Goal: Information Seeking & Learning: Learn about a topic

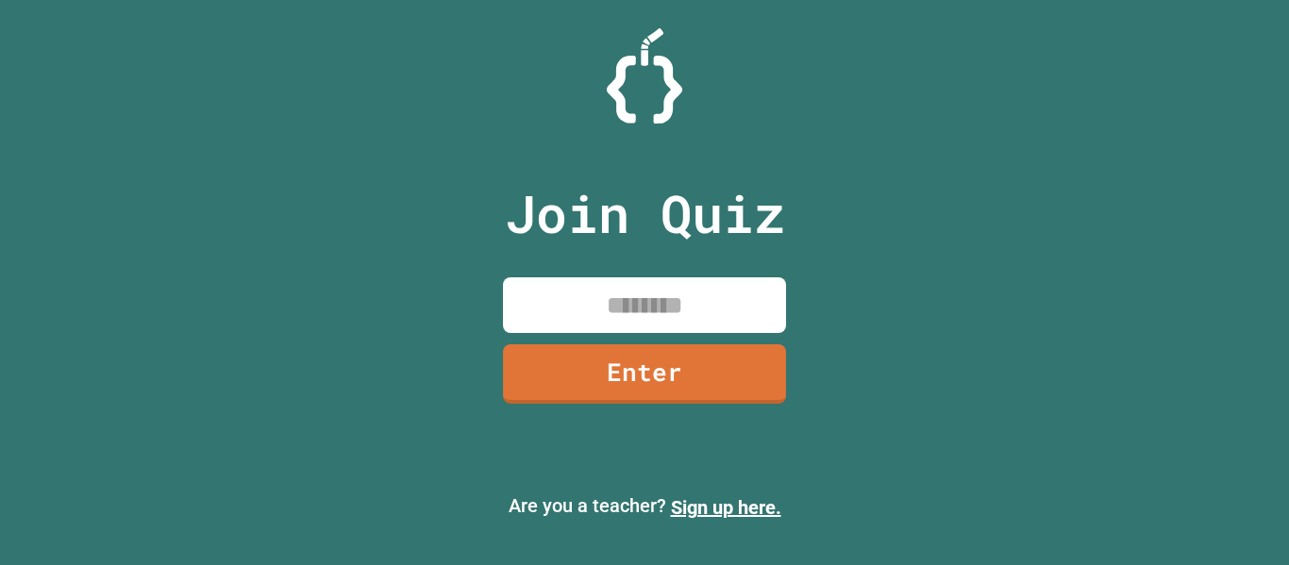
click at [633, 294] on input at bounding box center [644, 305] width 283 height 56
type input "********"
click at [729, 351] on link "Enter" at bounding box center [644, 372] width 283 height 62
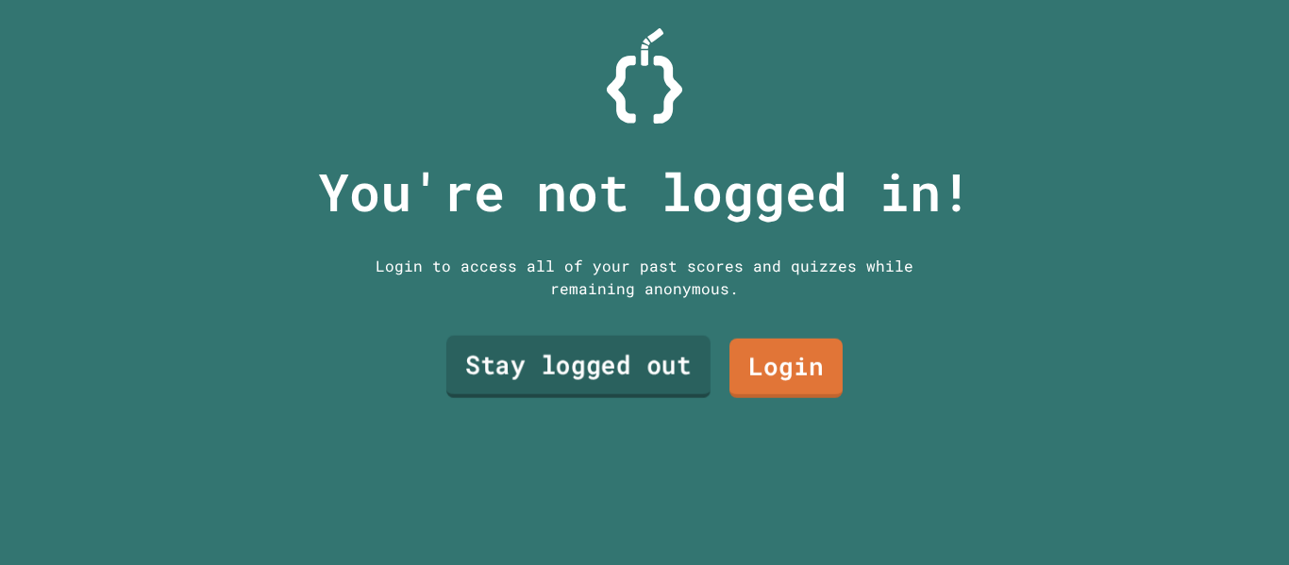
click at [614, 354] on link "Stay logged out" at bounding box center [578, 367] width 264 height 62
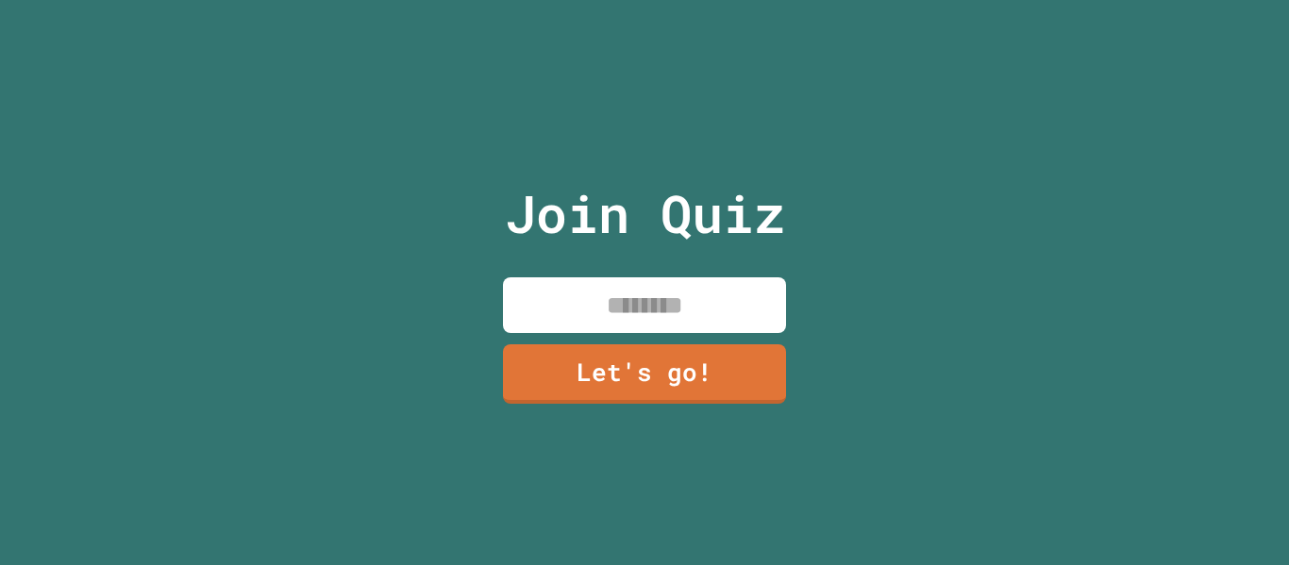
click at [751, 284] on input at bounding box center [644, 305] width 283 height 56
type input "****"
click at [756, 378] on link "Let's go!" at bounding box center [644, 372] width 283 height 62
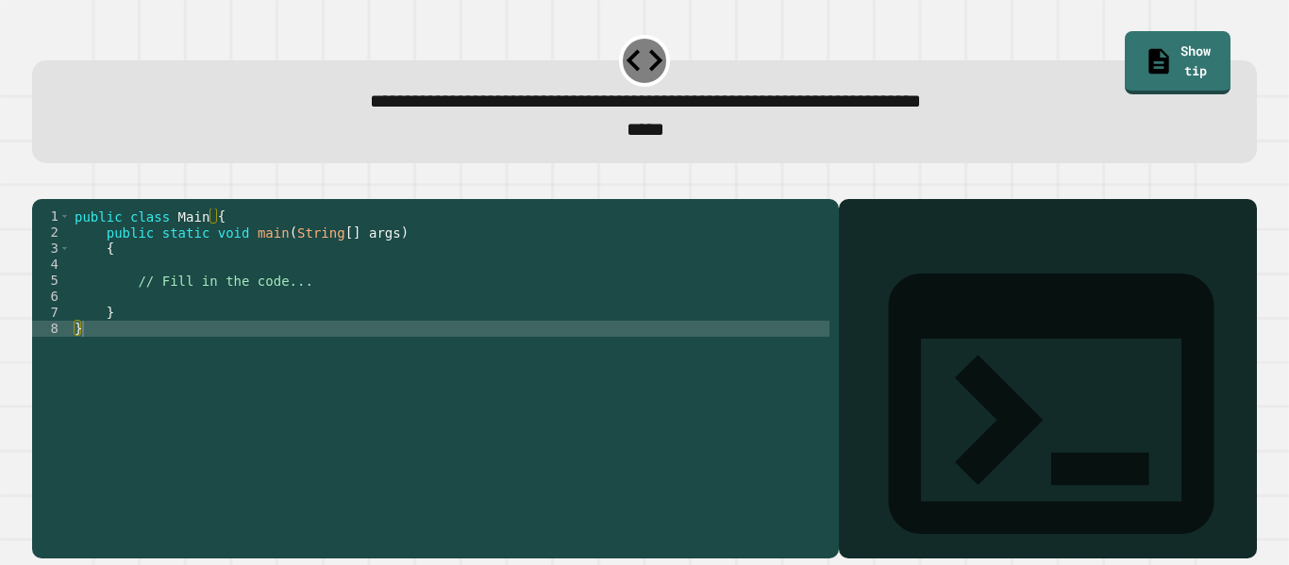
click at [338, 303] on div "public class Main { public static void main ( String [ ] args ) { // Fill in th…" at bounding box center [450, 369] width 759 height 321
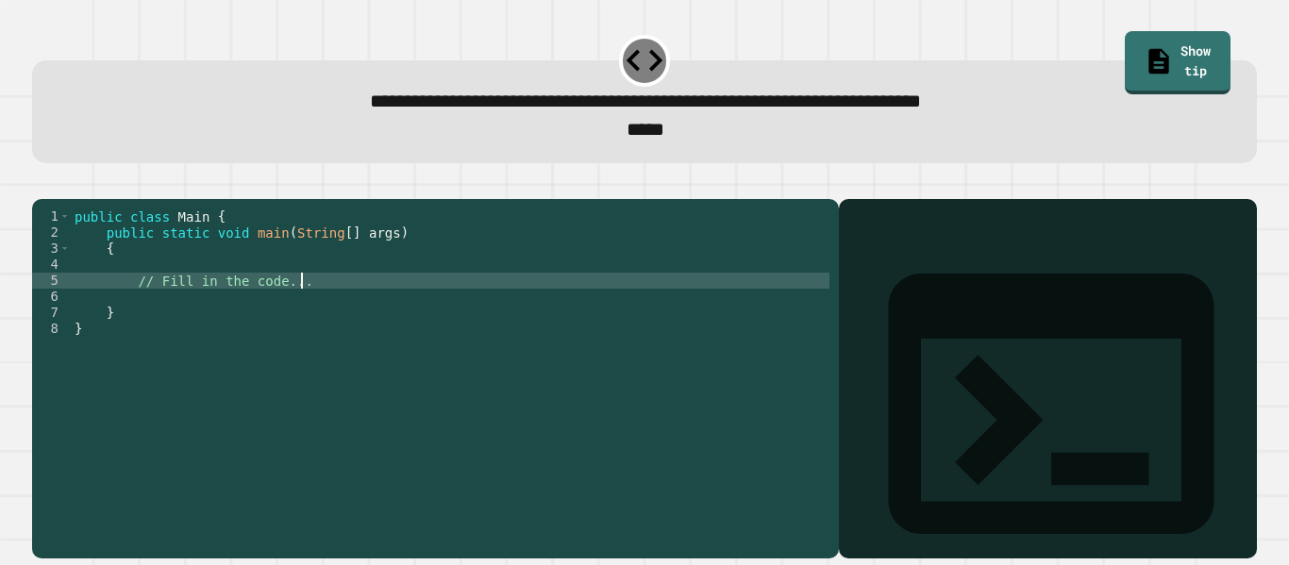
type textarea "**********"
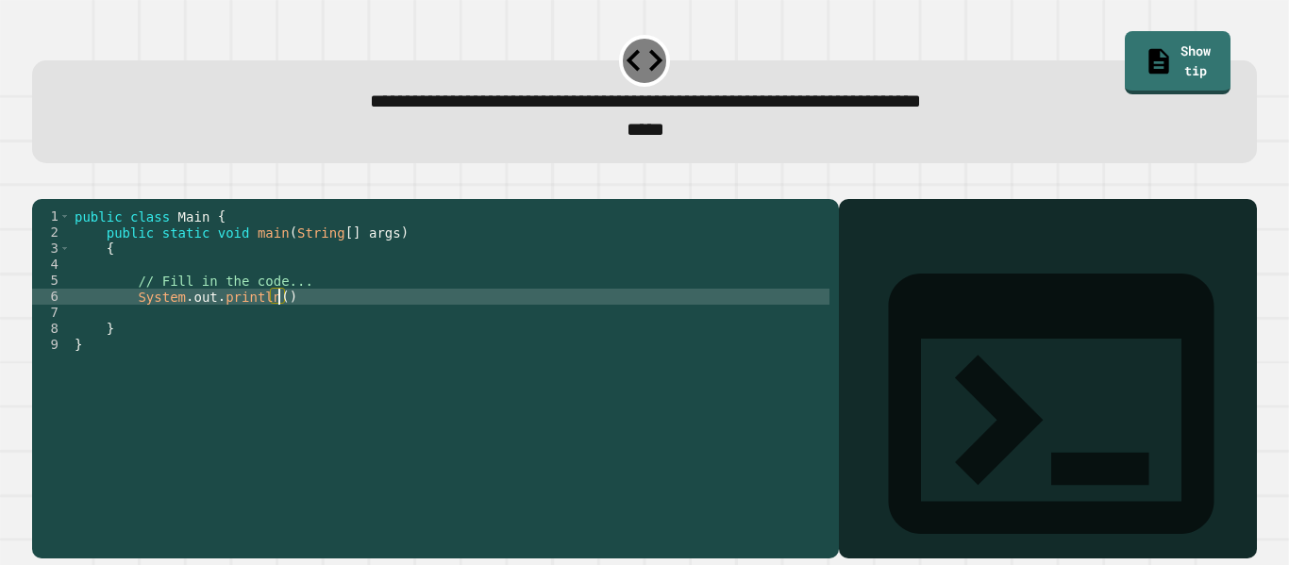
scroll to position [0, 25]
click at [313, 322] on div "public class Main { public static void main ( String [ ] args ) { // Fill in th…" at bounding box center [450, 369] width 759 height 321
click at [279, 326] on div "public class Main { public static void main ( String [ ] args ) { // Fill in th…" at bounding box center [450, 369] width 759 height 321
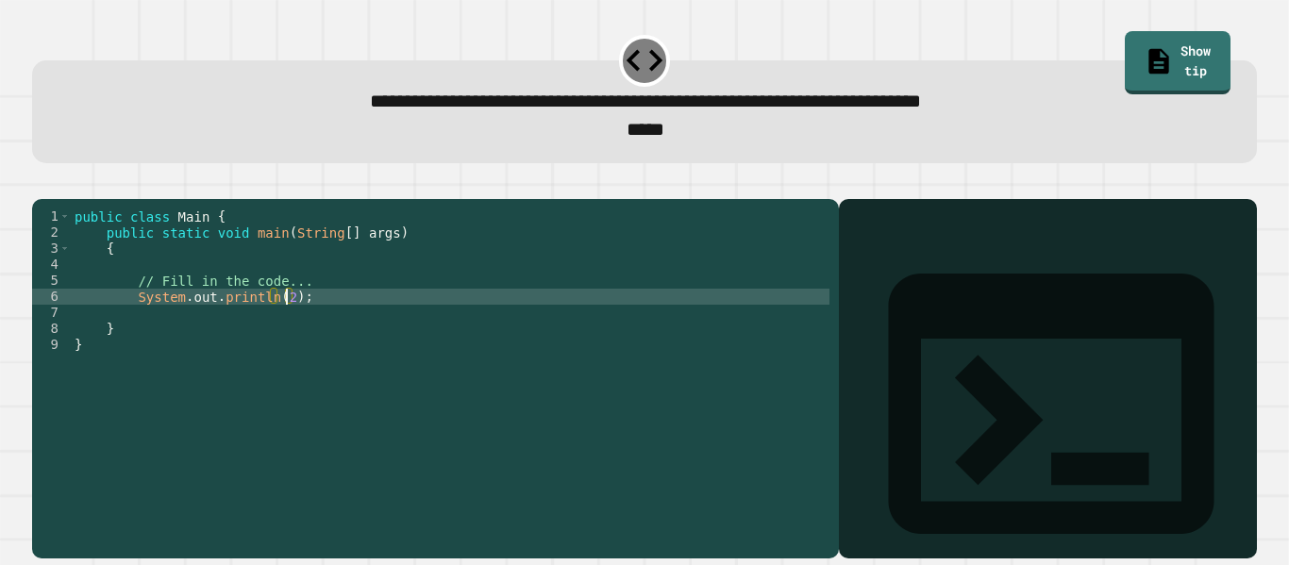
type textarea "**********"
click at [42, 184] on button "button" at bounding box center [42, 184] width 0 height 0
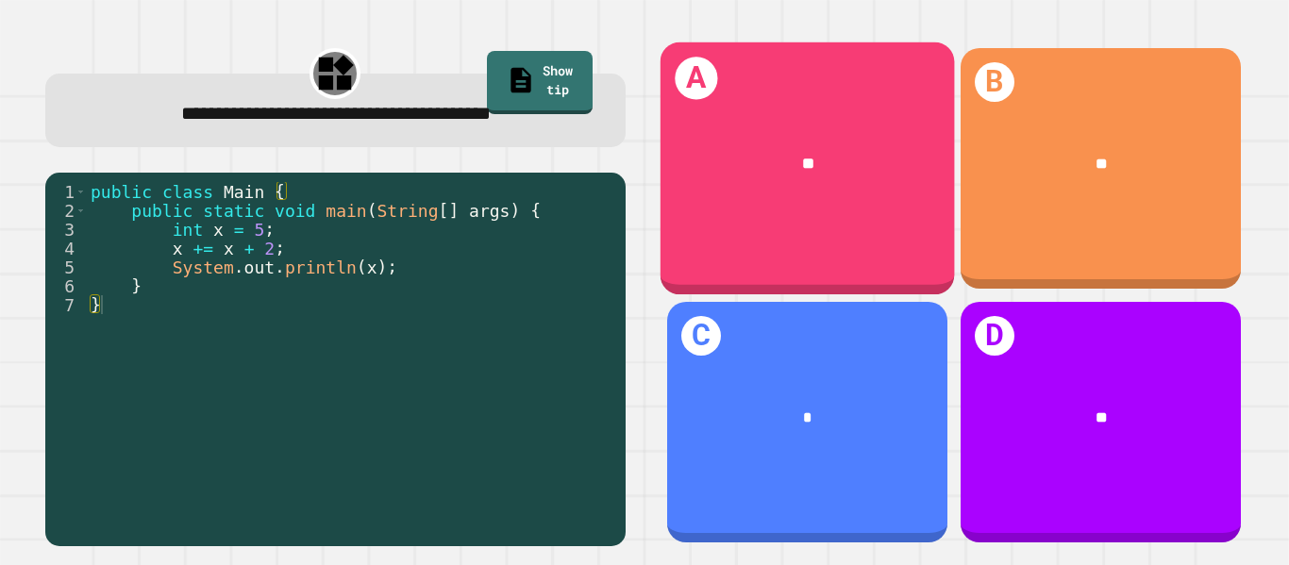
click at [828, 152] on div "**" at bounding box center [808, 164] width 230 height 25
click at [723, 226] on div "A **" at bounding box center [807, 168] width 294 height 253
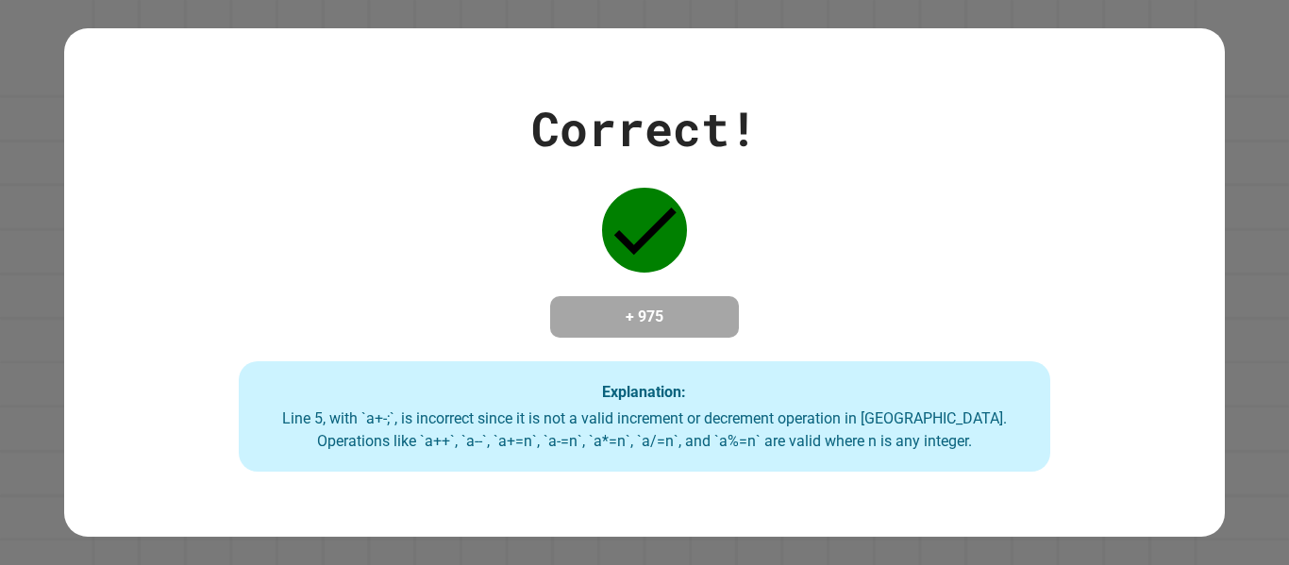
click at [744, 325] on div "Correct! + 975 Explanation: Line 5, with `a+-;`, is incorrect since it is not a…" at bounding box center [644, 282] width 1160 height 379
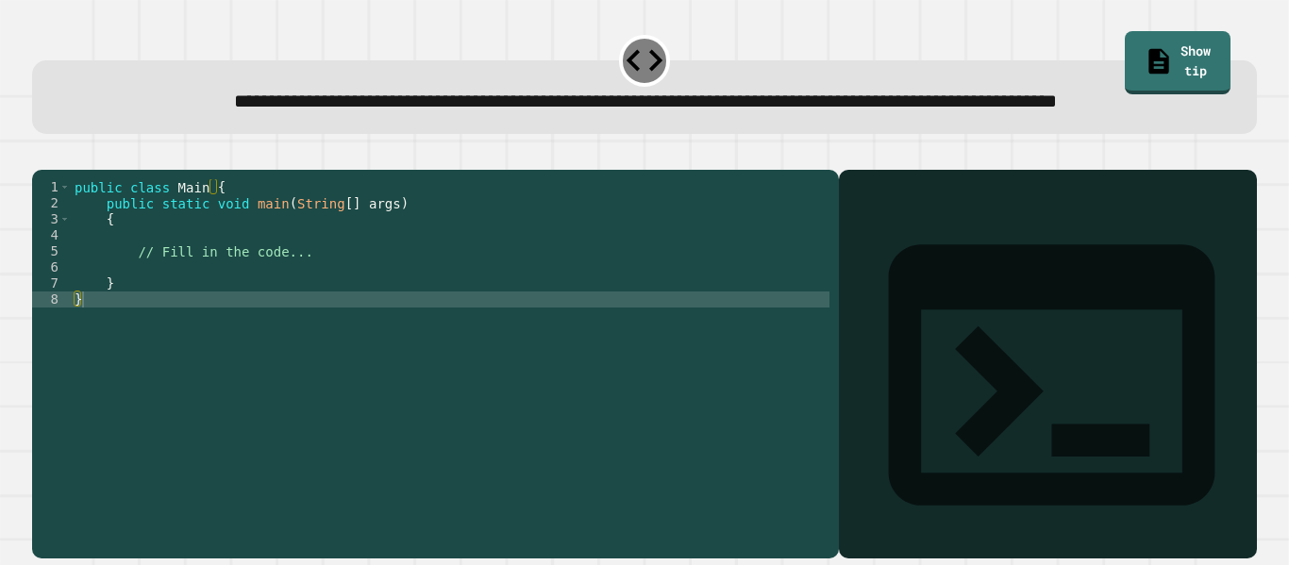
click at [343, 316] on div "public class Main { public static void main ( String [ ] args ) { // Fill in th…" at bounding box center [450, 339] width 759 height 321
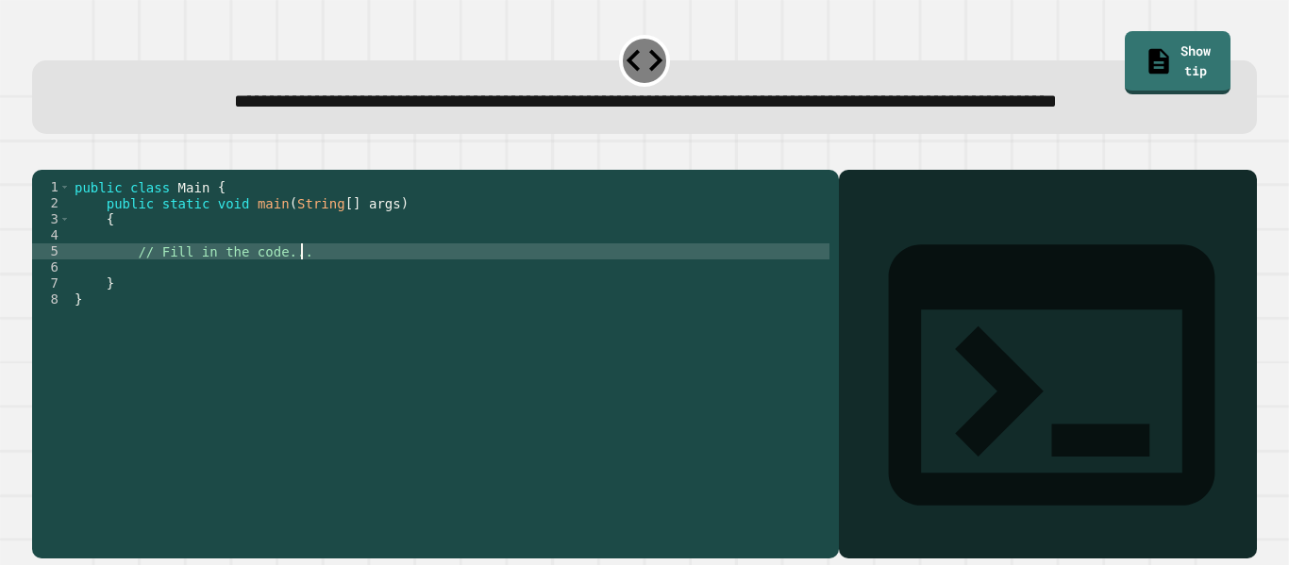
type textarea "**********"
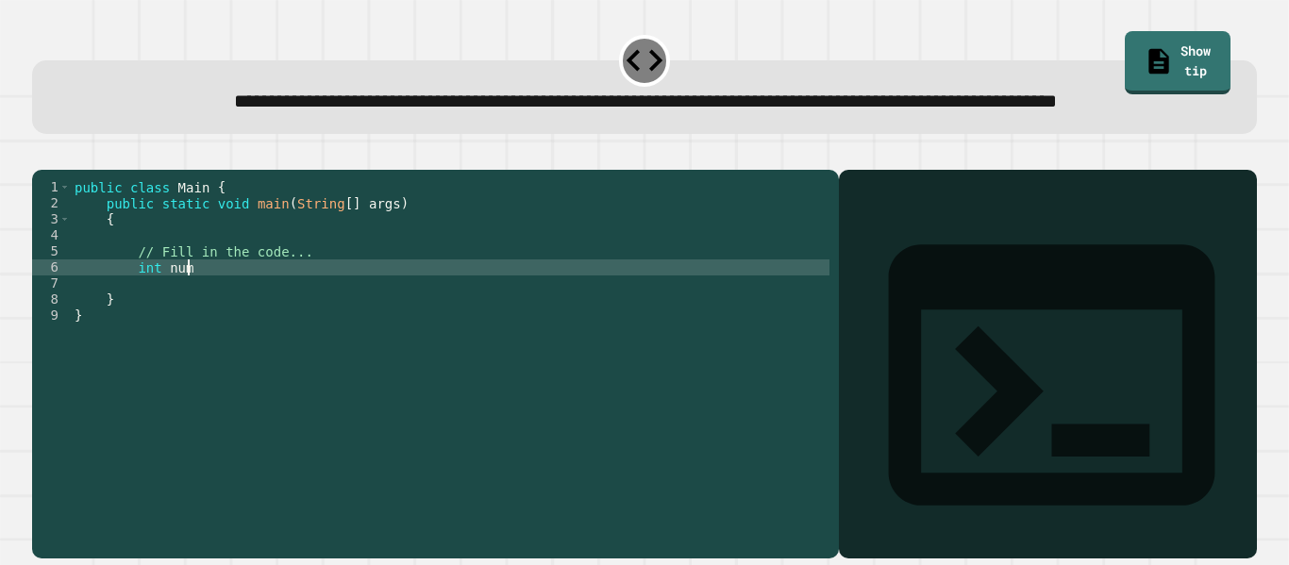
scroll to position [0, 14]
type textarea "**********"
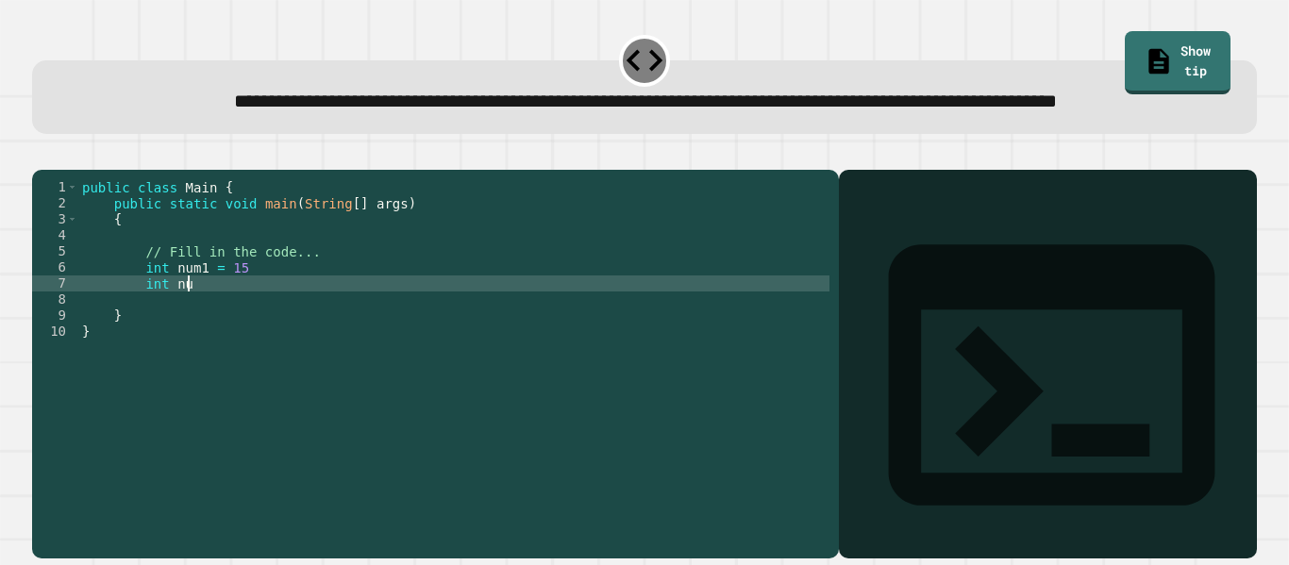
scroll to position [0, 13]
type textarea "**********"
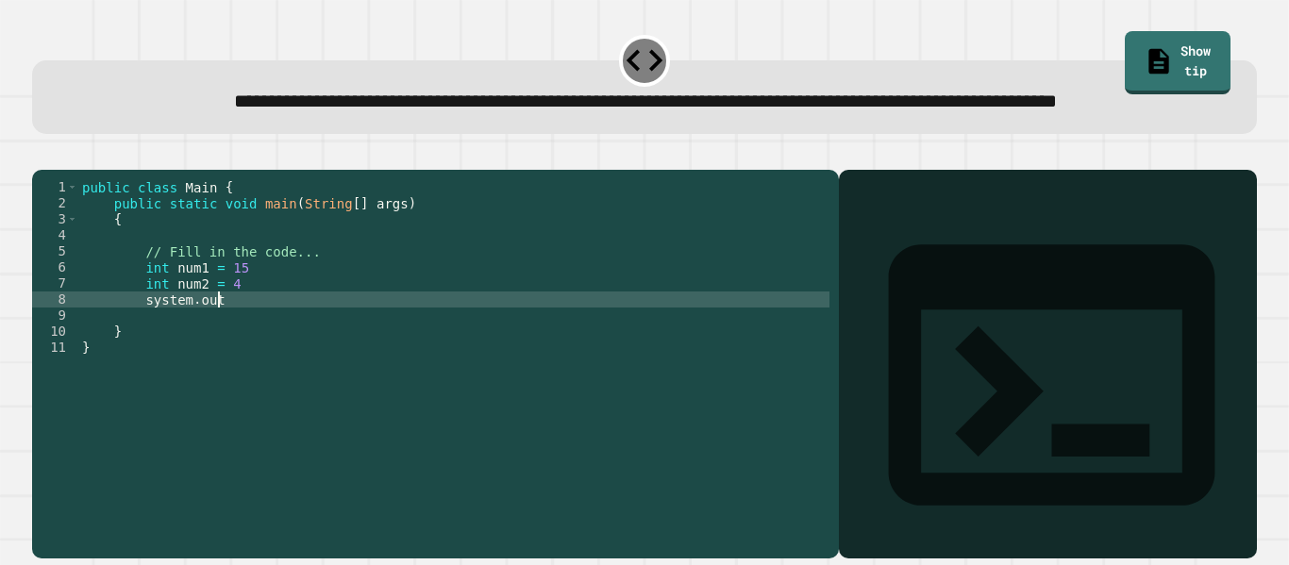
scroll to position [0, 17]
click at [155, 360] on div "public class Main { public static void main ( String [ ] args ) { // Fill in th…" at bounding box center [453, 339] width 751 height 321
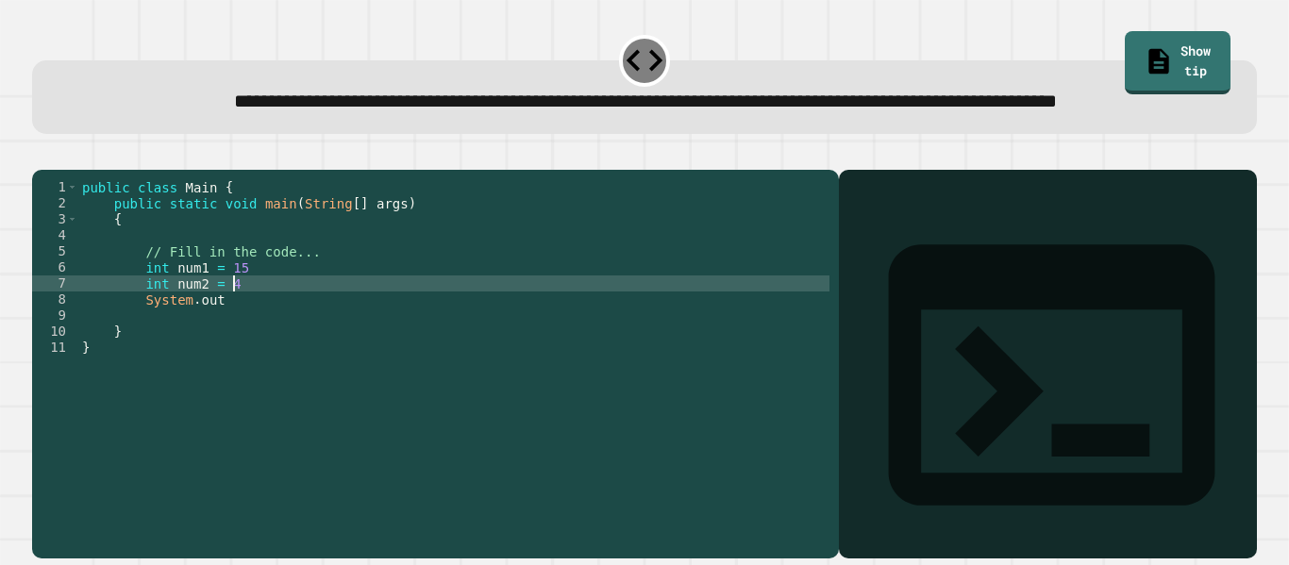
click at [263, 343] on div "public class Main { public static void main ( String [ ] args ) { // Fill in th…" at bounding box center [453, 339] width 751 height 321
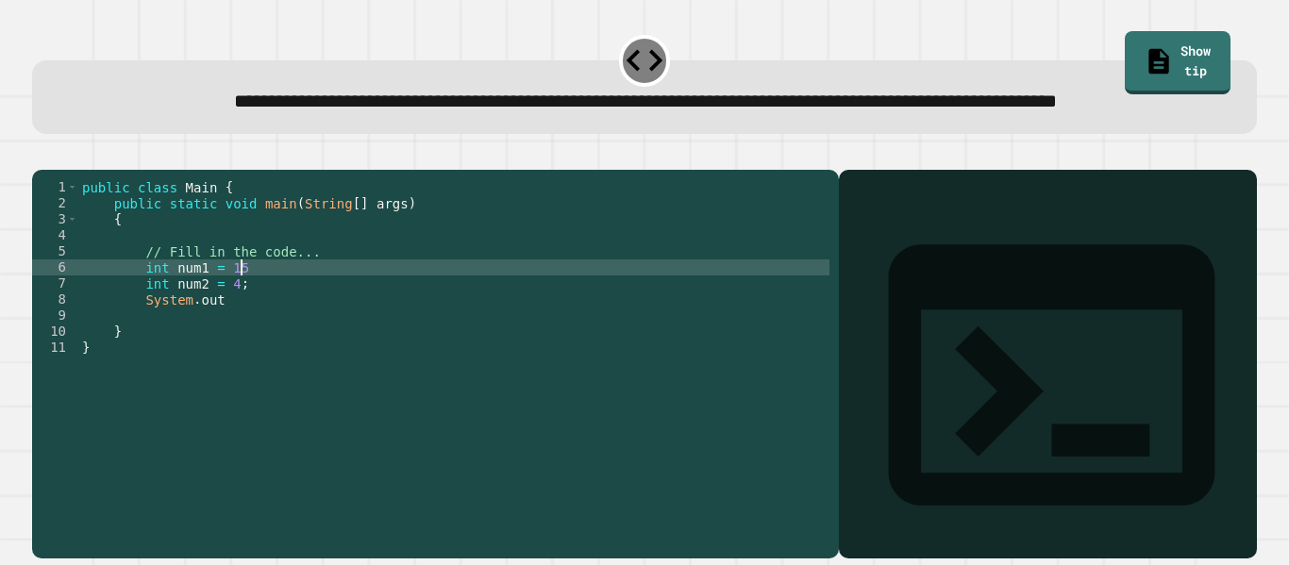
click at [274, 327] on div "public class Main { public static void main ( String [ ] args ) { // Fill in th…" at bounding box center [453, 339] width 751 height 321
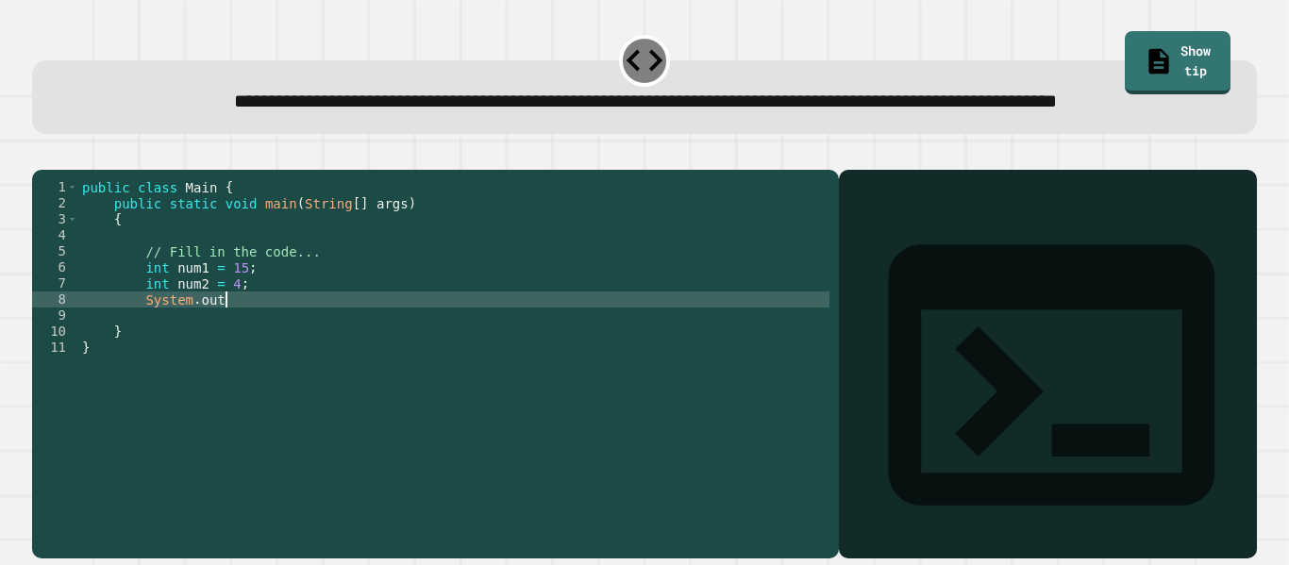
click at [236, 357] on div "public class Main { public static void main ( String [ ] args ) { // Fill in th…" at bounding box center [453, 339] width 751 height 321
click at [35, 170] on div at bounding box center [644, 158] width 1225 height 23
click at [229, 359] on div "public class Main { public static void main ( String [ ] args ) { // Fill in th…" at bounding box center [453, 339] width 751 height 321
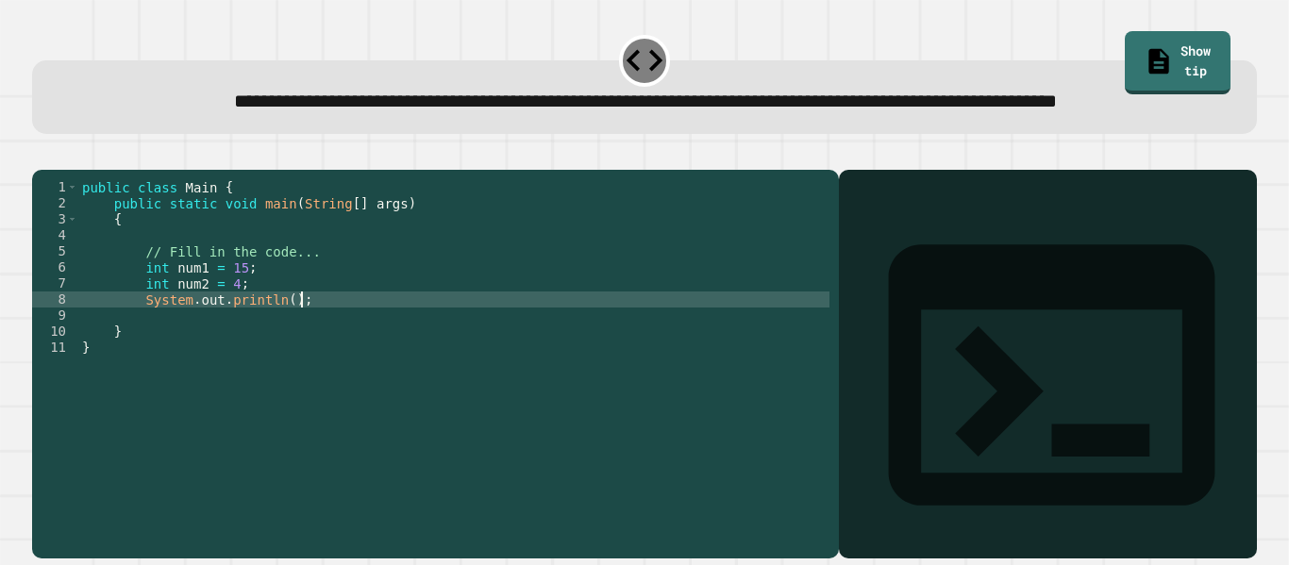
click at [293, 357] on div "public class Main { public static void main ( String [ ] args ) { // Fill in th…" at bounding box center [453, 339] width 751 height 321
click at [287, 357] on div "public class Main { public static void main ( String [ ] args ) { // Fill in th…" at bounding box center [453, 339] width 751 height 321
click at [42, 155] on icon "button" at bounding box center [42, 155] width 0 height 0
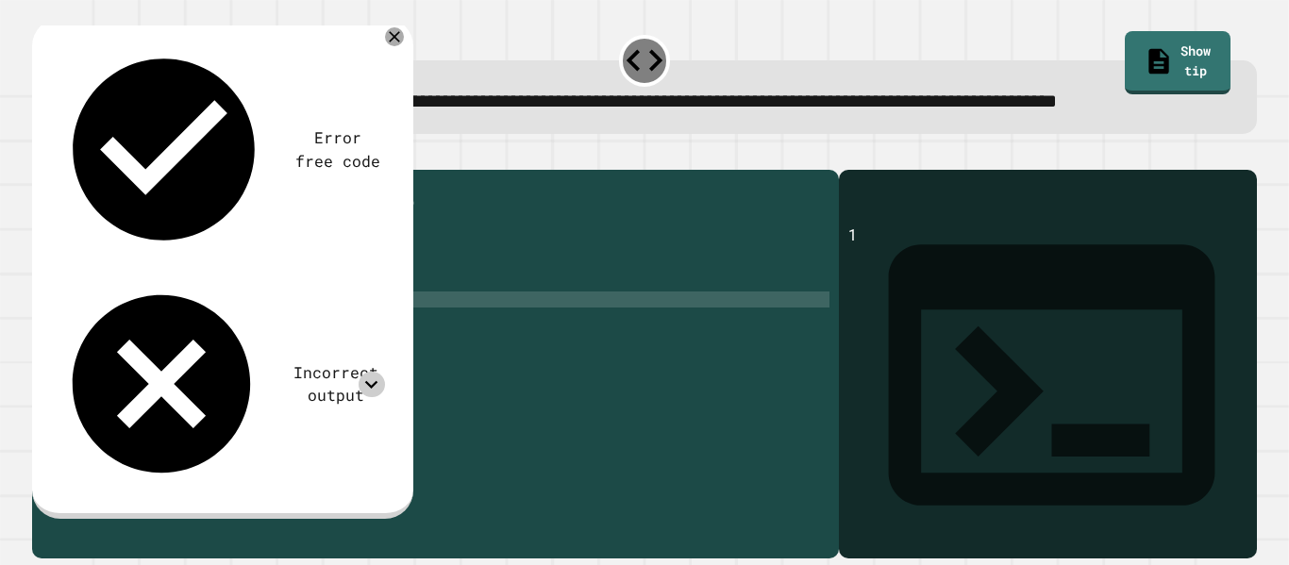
click at [364, 372] on icon at bounding box center [371, 384] width 25 height 25
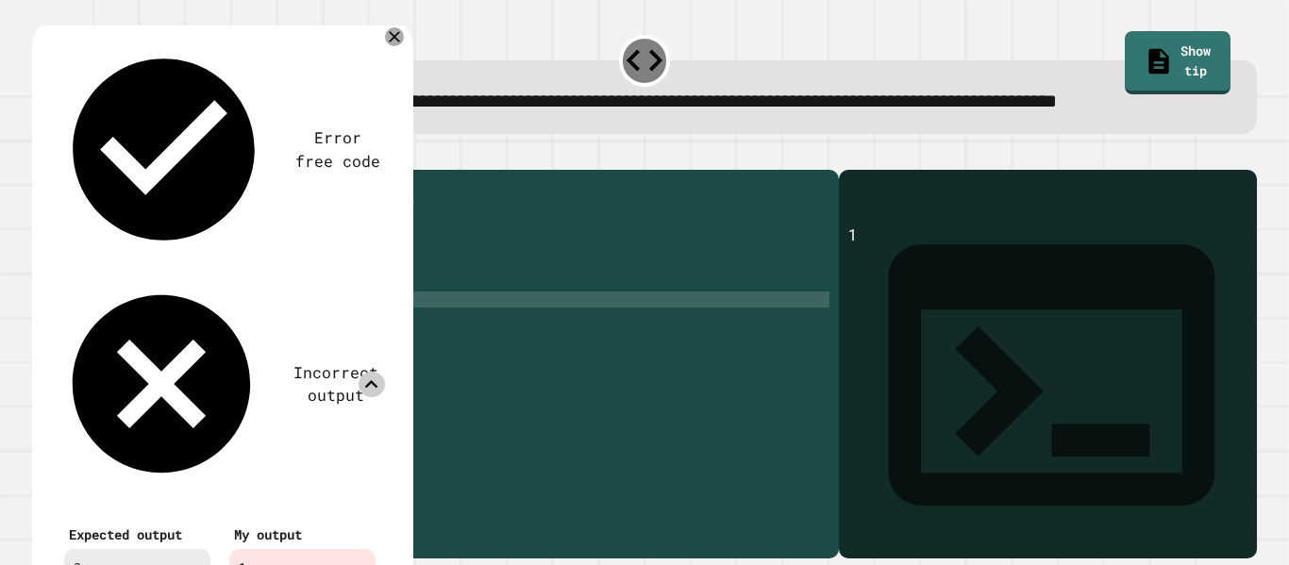
click at [297, 351] on div "public class Main { public static void main ( String [ ] args ) { // Fill in th…" at bounding box center [453, 339] width 751 height 321
type textarea "**********"
click at [389, 78] on div "Error free code 1 Incorrect output Expected output 3 My output 1" at bounding box center [219, 318] width 349 height 575
click at [390, 48] on icon at bounding box center [394, 37] width 22 height 22
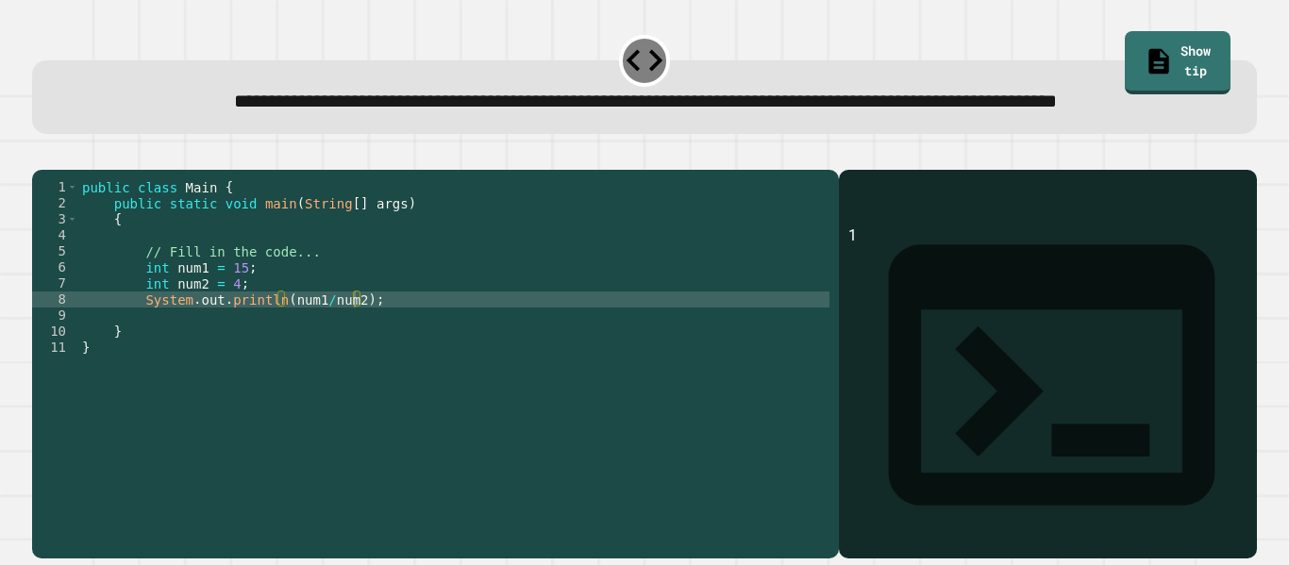
click at [42, 155] on button "button" at bounding box center [42, 155] width 0 height 0
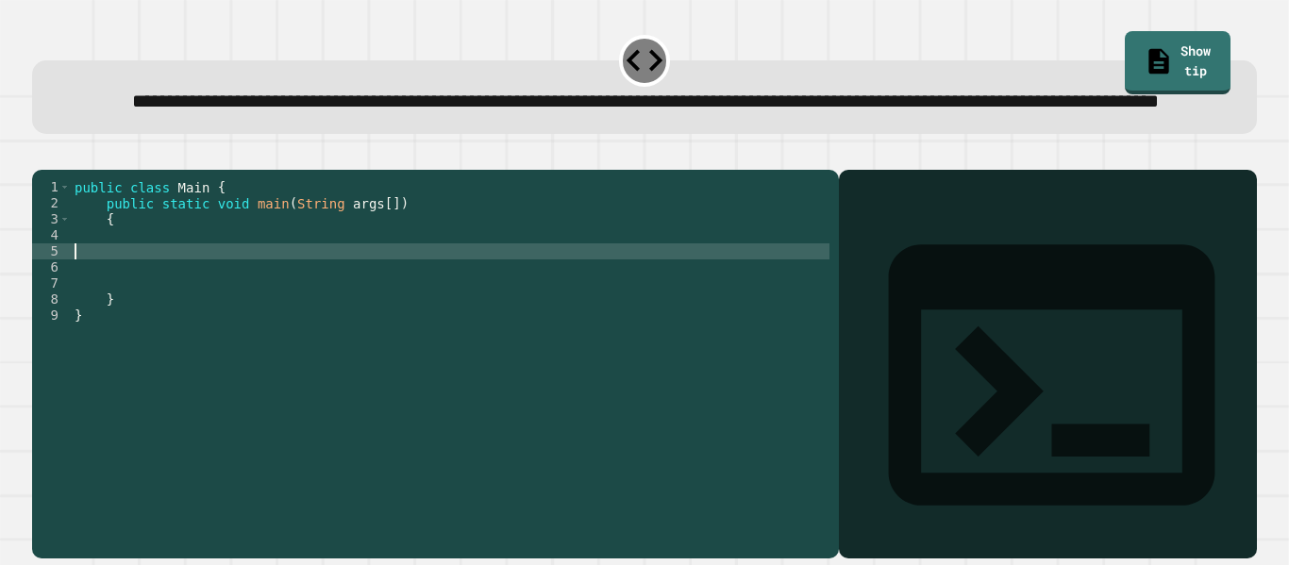
click at [289, 303] on div "public class Main { public static void main ( String args [ ]) { } }" at bounding box center [450, 339] width 759 height 321
type textarea "**********"
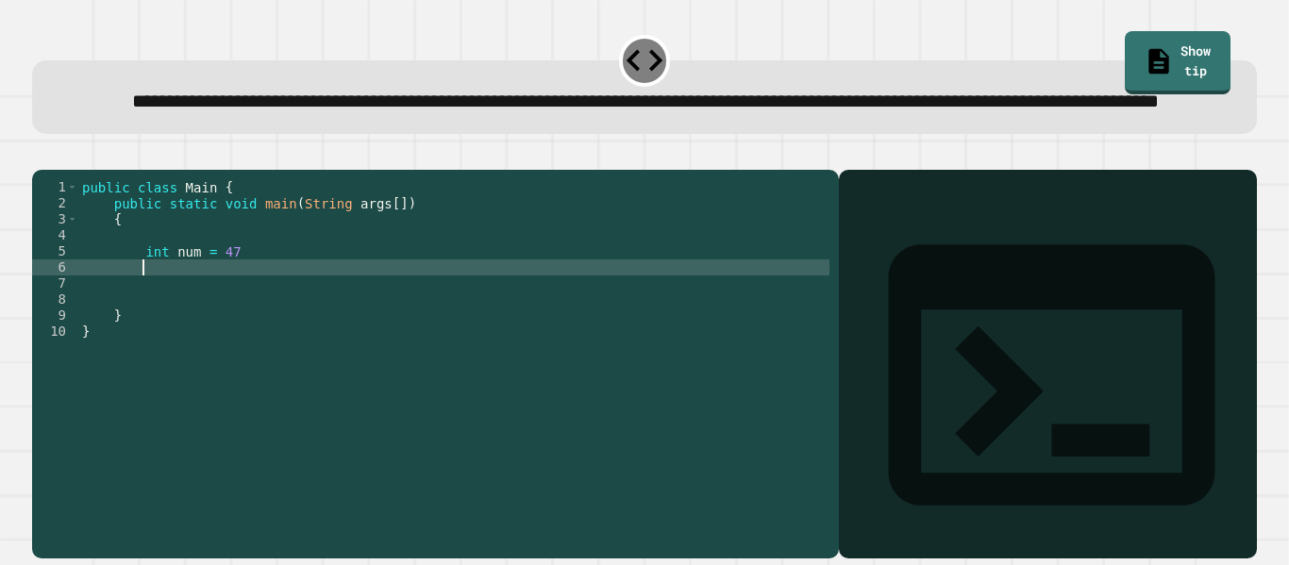
scroll to position [0, 7]
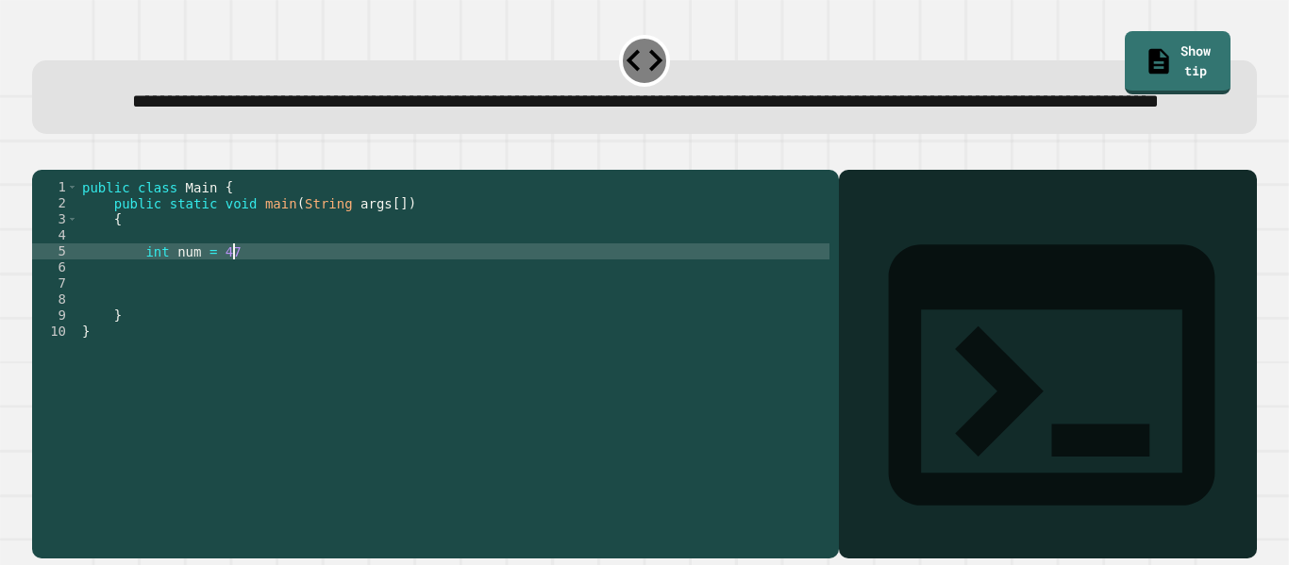
click at [322, 304] on div "public class Main { public static void main ( String args [ ]) { int num = 47 }…" at bounding box center [453, 339] width 751 height 321
type textarea "**********"
click at [300, 320] on div "public class Main { public static void main ( String args [ ]) { int num = 47 ;…" at bounding box center [453, 339] width 751 height 321
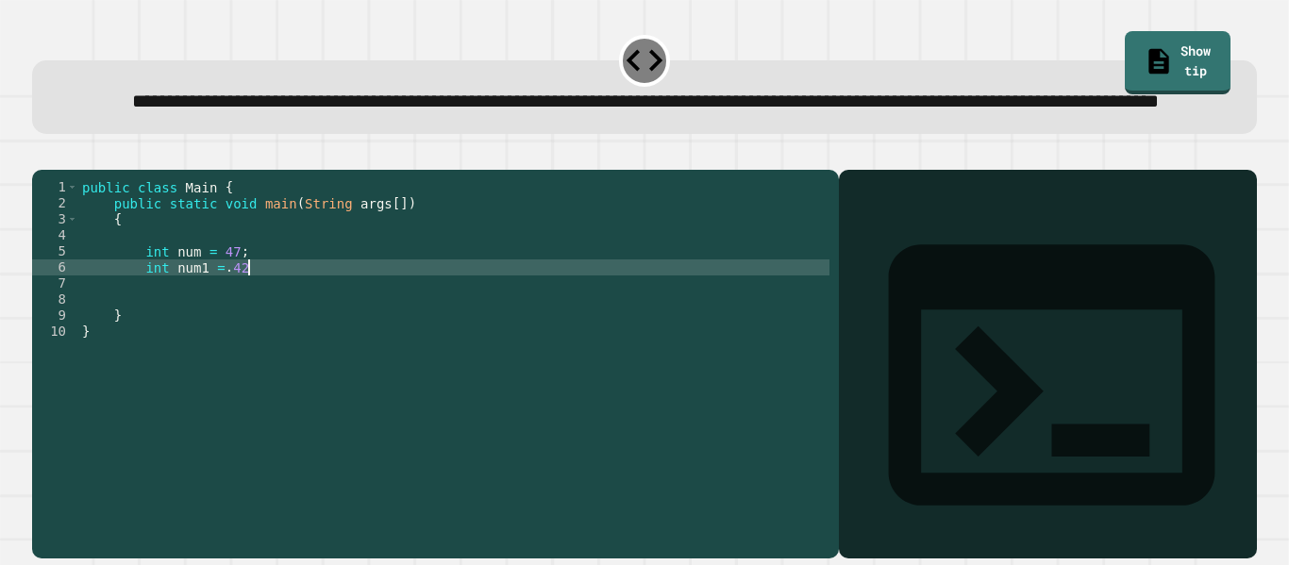
scroll to position [0, 20]
click at [162, 325] on div "public class Main { public static void main ( String args [ ]) { int num = 47 ;…" at bounding box center [453, 339] width 751 height 321
type textarea "**********"
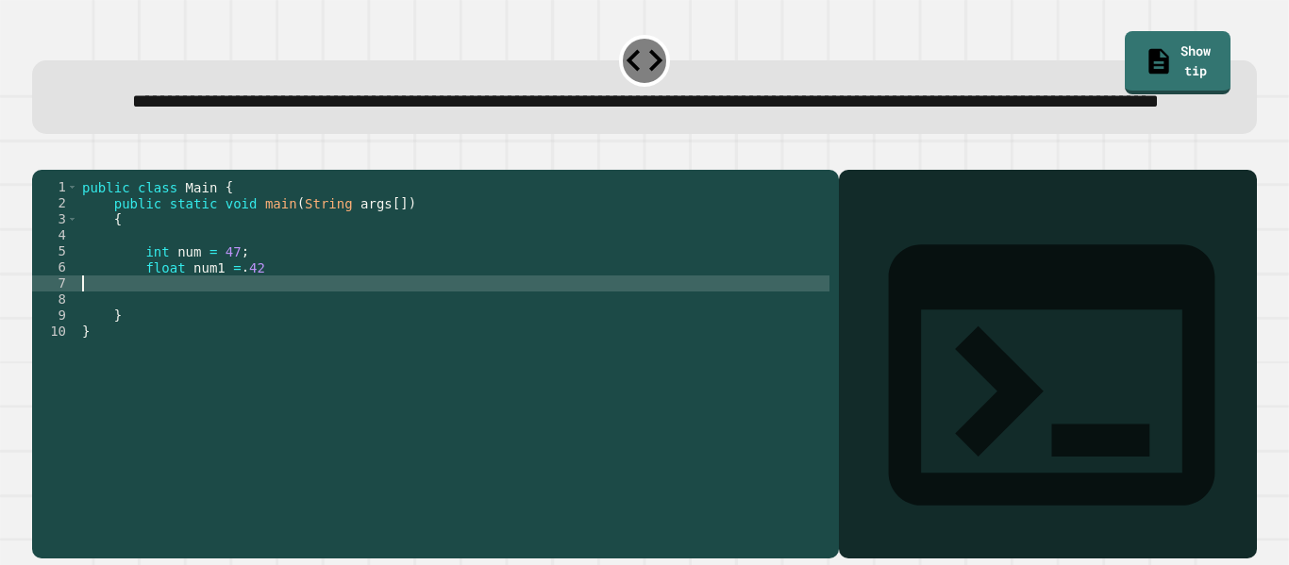
click at [170, 342] on div "public class Main { public static void main ( String args [ ]) { int num = 47 ;…" at bounding box center [453, 339] width 751 height 321
click at [318, 321] on div "public class Main { public static void main ( String args [ ]) { int num = 47 ;…" at bounding box center [453, 339] width 751 height 321
click at [59, 173] on icon "button" at bounding box center [54, 165] width 10 height 13
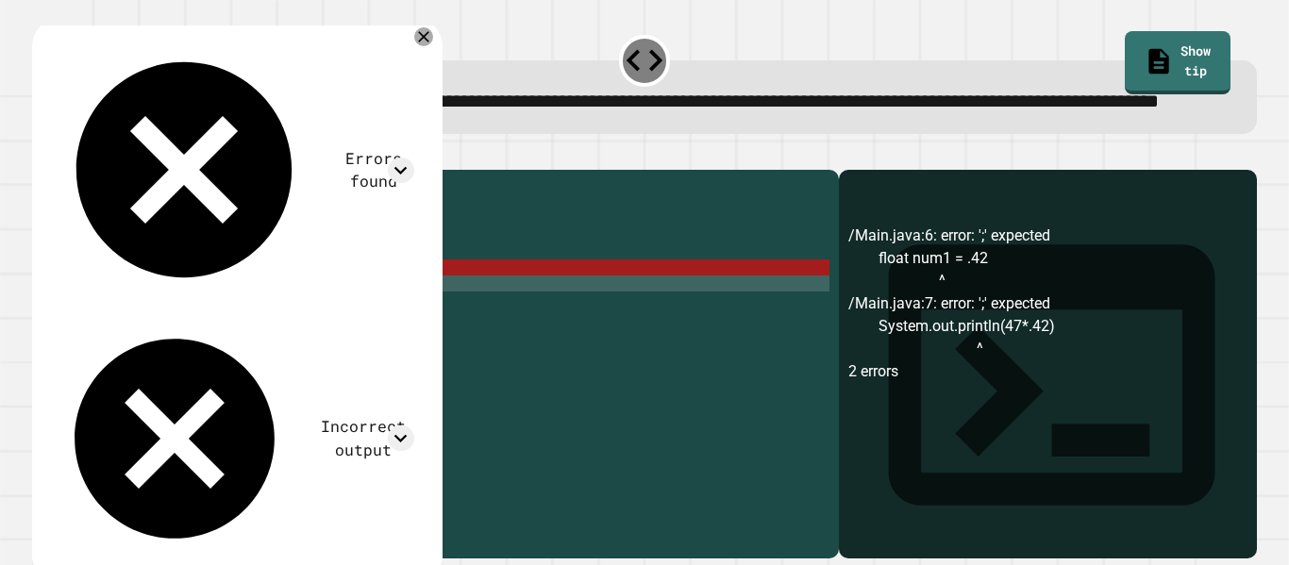
click at [412, 98] on div "Errors found" at bounding box center [235, 171] width 360 height 260
click at [410, 158] on icon at bounding box center [400, 170] width 25 height 25
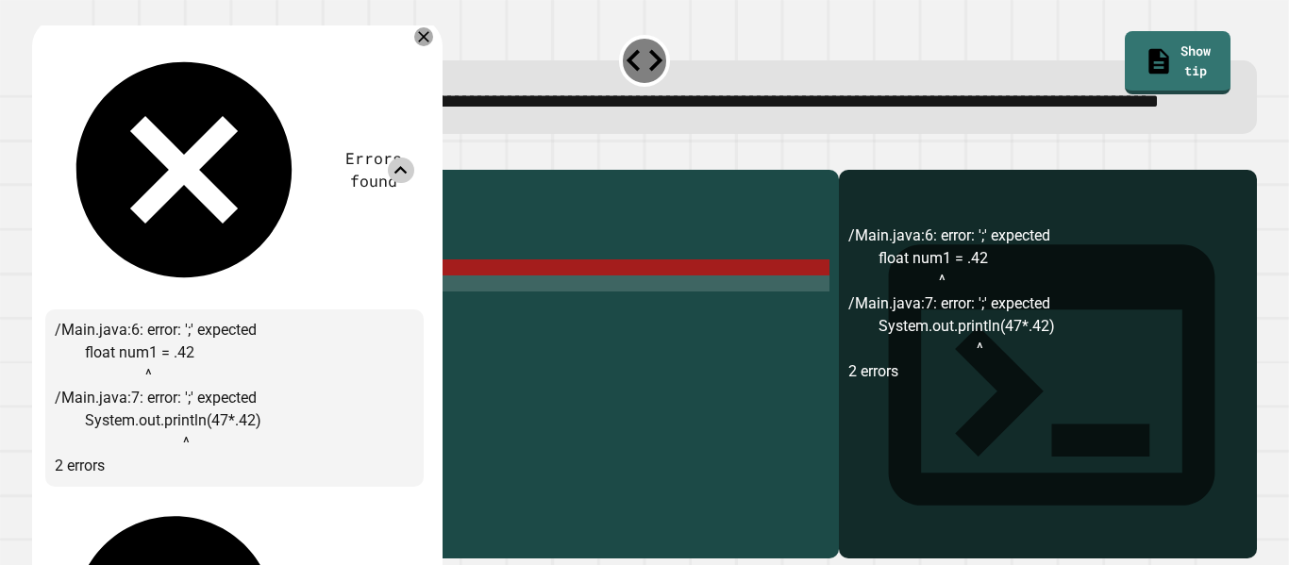
click at [410, 158] on icon at bounding box center [400, 170] width 25 height 25
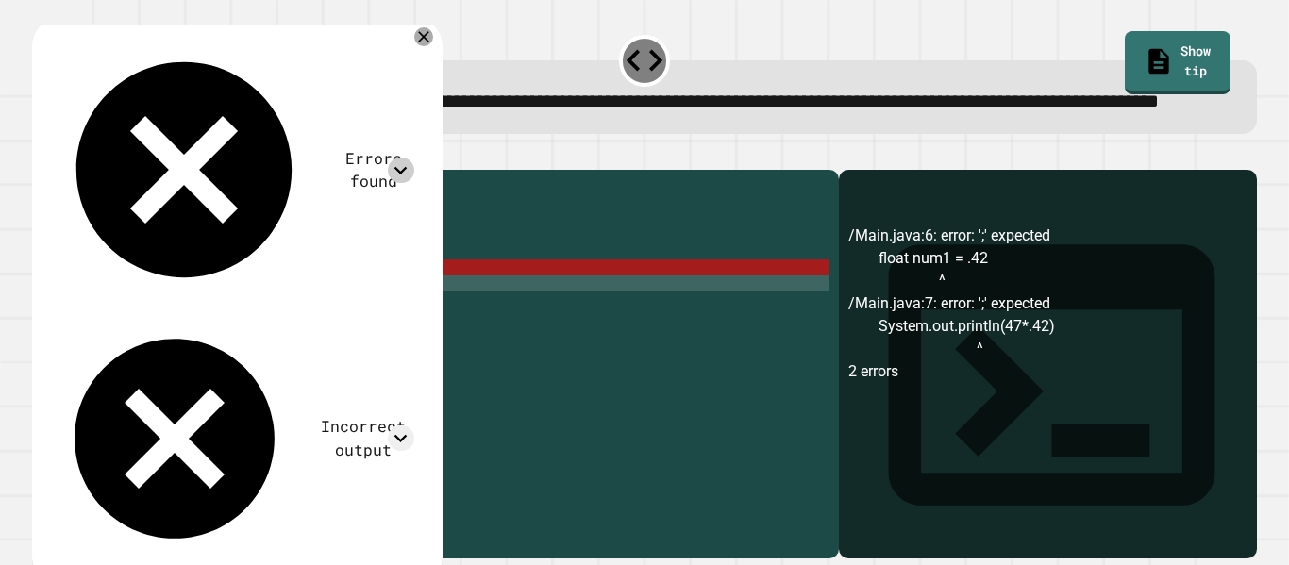
click at [264, 322] on div "public class Main { public static void main ( String args [ ]) { int num = 47 ;…" at bounding box center [453, 339] width 751 height 321
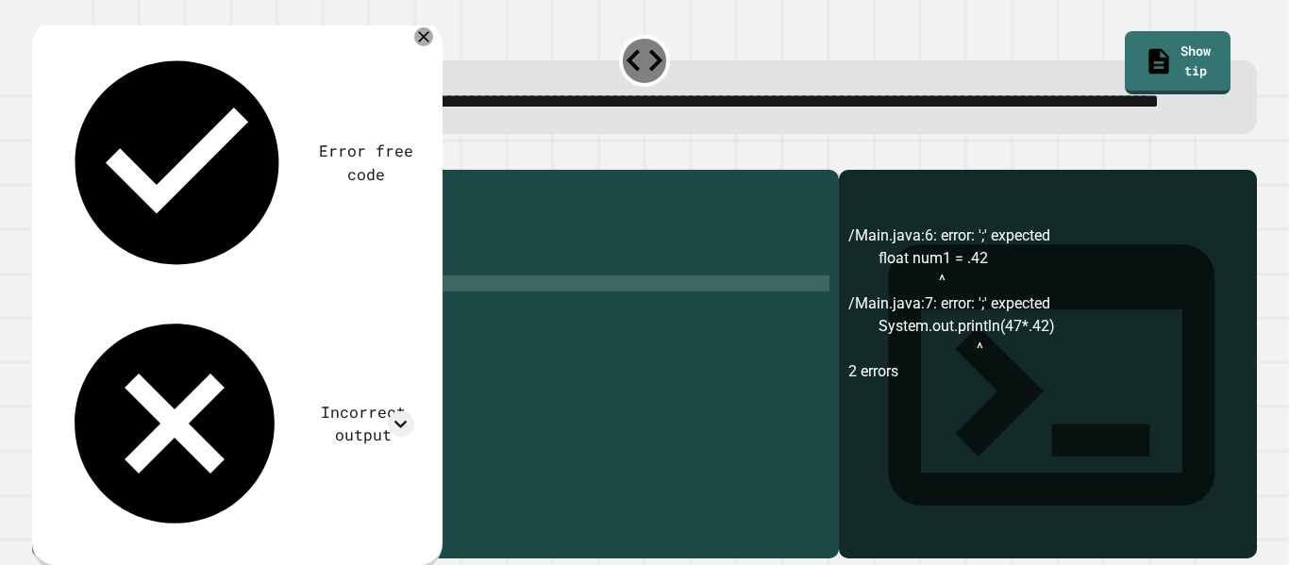
click at [352, 342] on div "public class Main { public static void main ( String args [ ]) { int num = 47 ;…" at bounding box center [453, 339] width 751 height 321
click at [397, 304] on div "Incorrect output" at bounding box center [235, 424] width 360 height 240
click at [409, 411] on icon at bounding box center [400, 423] width 25 height 25
click at [408, 420] on icon at bounding box center [400, 424] width 13 height 8
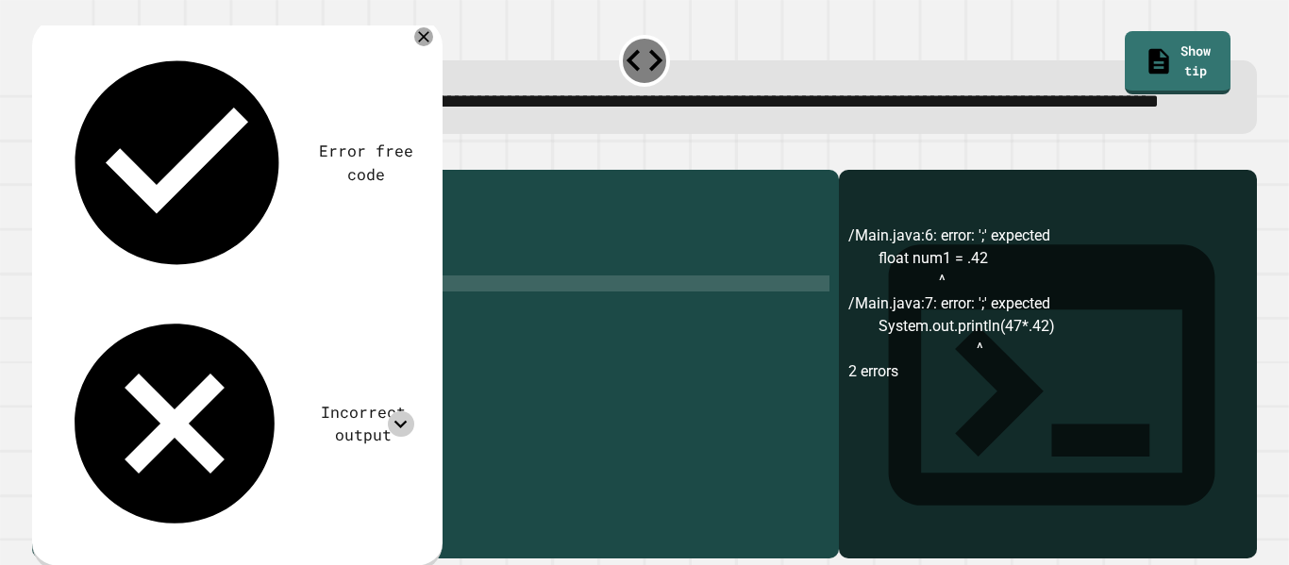
click at [42, 155] on icon "button" at bounding box center [42, 155] width 0 height 0
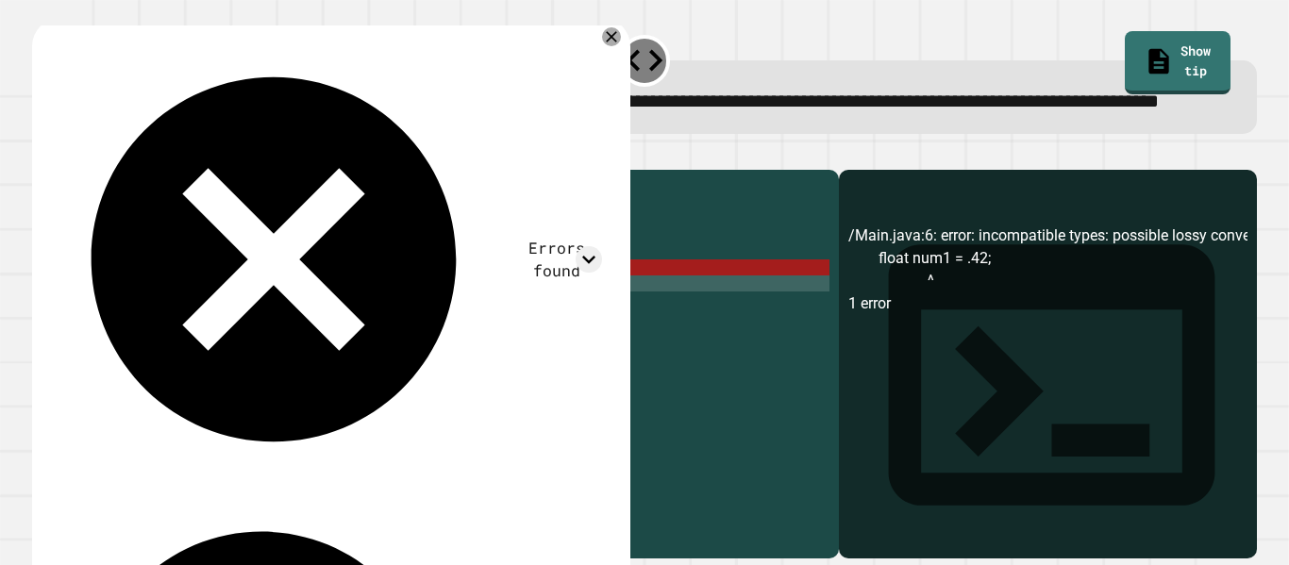
click at [177, 326] on div "public class Main { public static void main ( String args [ ]) { int num = 47 ;…" at bounding box center [453, 339] width 751 height 321
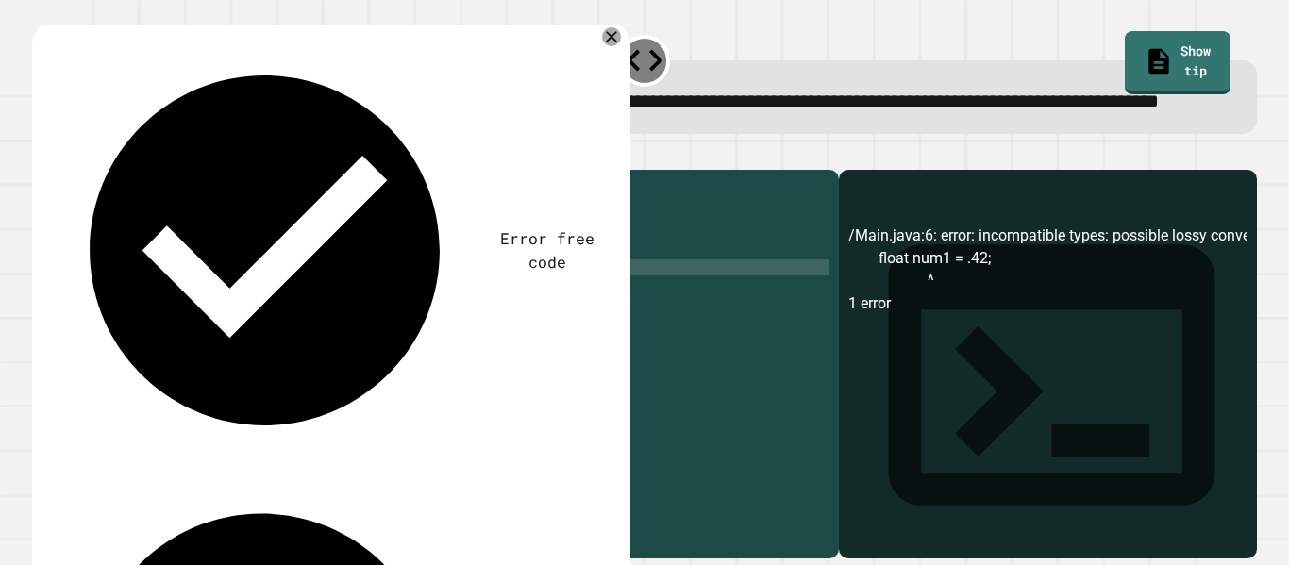
scroll to position [0, 14]
click at [42, 155] on button "button" at bounding box center [42, 155] width 0 height 0
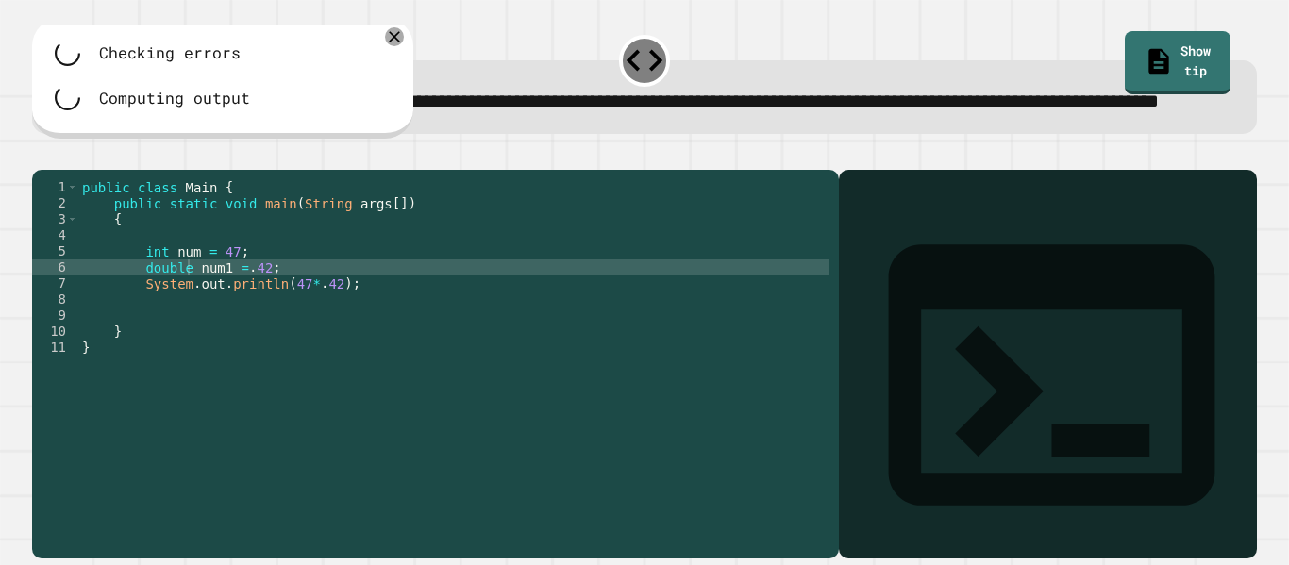
click at [284, 343] on div "public class Main { public static void main ( String args [ ]) { int num = 47 ;…" at bounding box center [453, 339] width 751 height 321
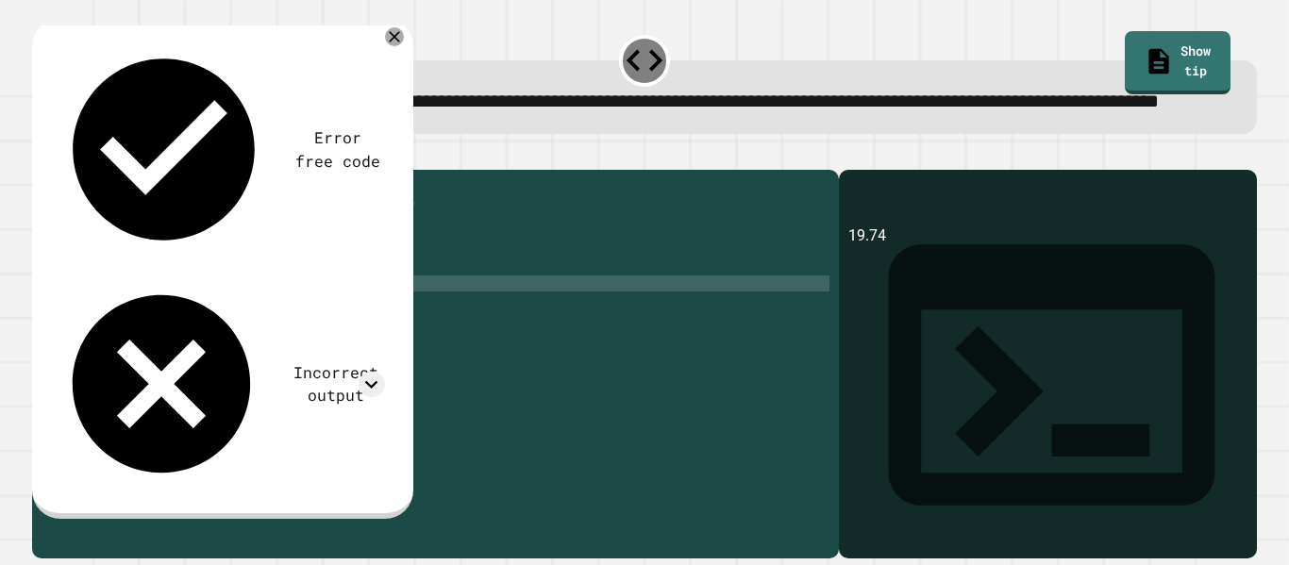
scroll to position [0, 30]
click at [363, 346] on div "public class Main { public static void main ( String args [ ]) { int num = 47 ;…" at bounding box center [453, 339] width 751 height 321
click at [164, 306] on div "public class Main { public static void main ( String args [ ]) { int num = 47 ;…" at bounding box center [453, 339] width 751 height 321
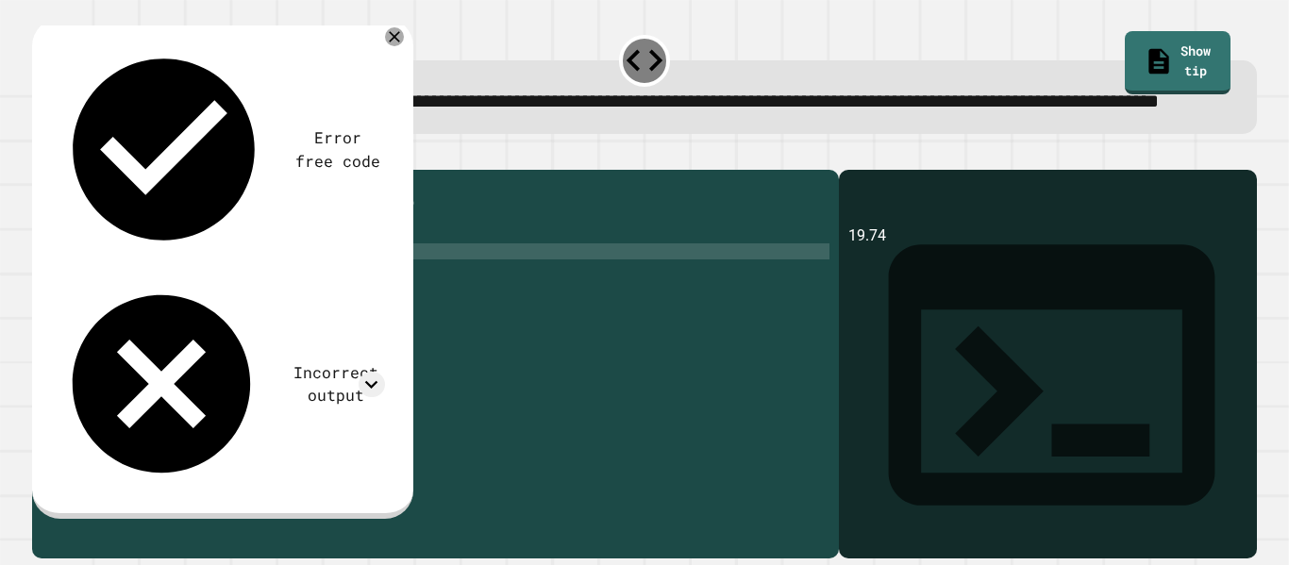
scroll to position [0, 16]
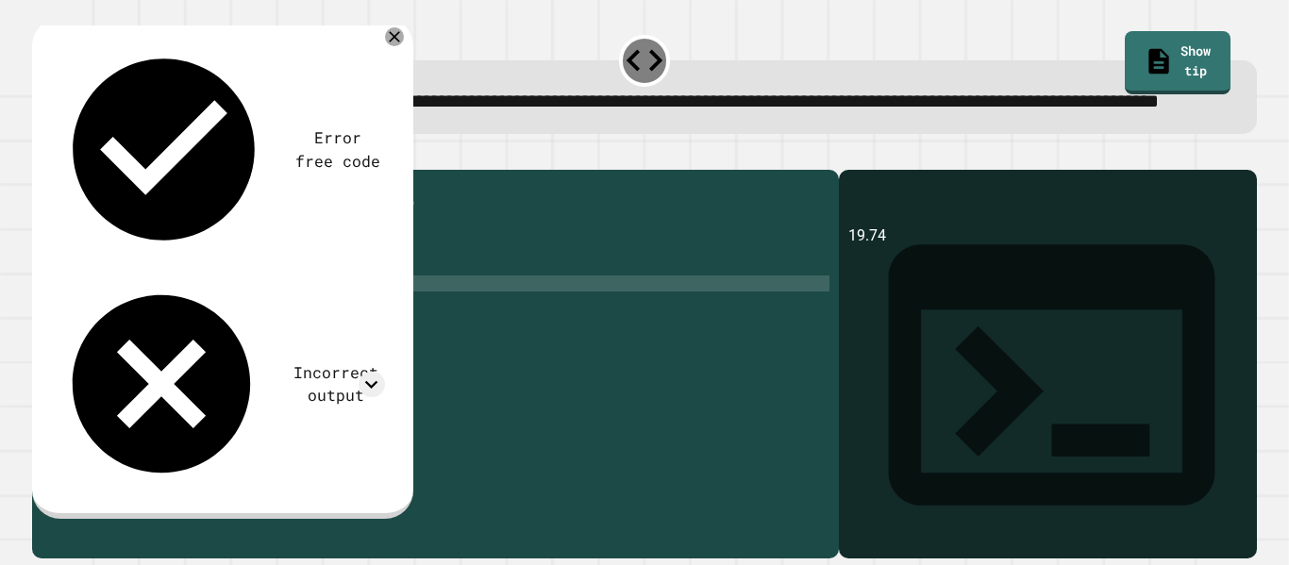
click at [309, 340] on div "public class Main { public static void main ( String args [ ]) { num = 47 ; dou…" at bounding box center [453, 339] width 751 height 321
click at [339, 343] on div "public class Main { public static void main ( String args [ ]) { num = 47 ; dou…" at bounding box center [453, 339] width 751 height 321
click at [152, 309] on div "public class Main { public static void main ( String args [ ]) { num = 47 ; dou…" at bounding box center [453, 339] width 751 height 321
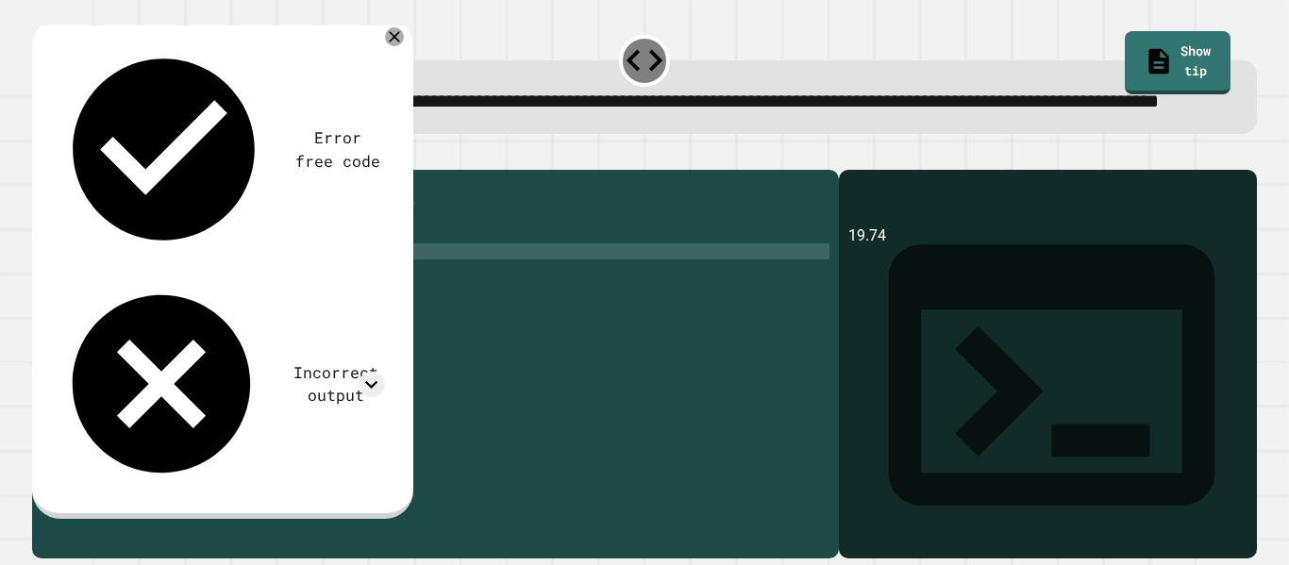
scroll to position [0, 15]
click at [42, 155] on icon "button" at bounding box center [42, 155] width 0 height 0
click at [367, 372] on icon at bounding box center [371, 384] width 25 height 25
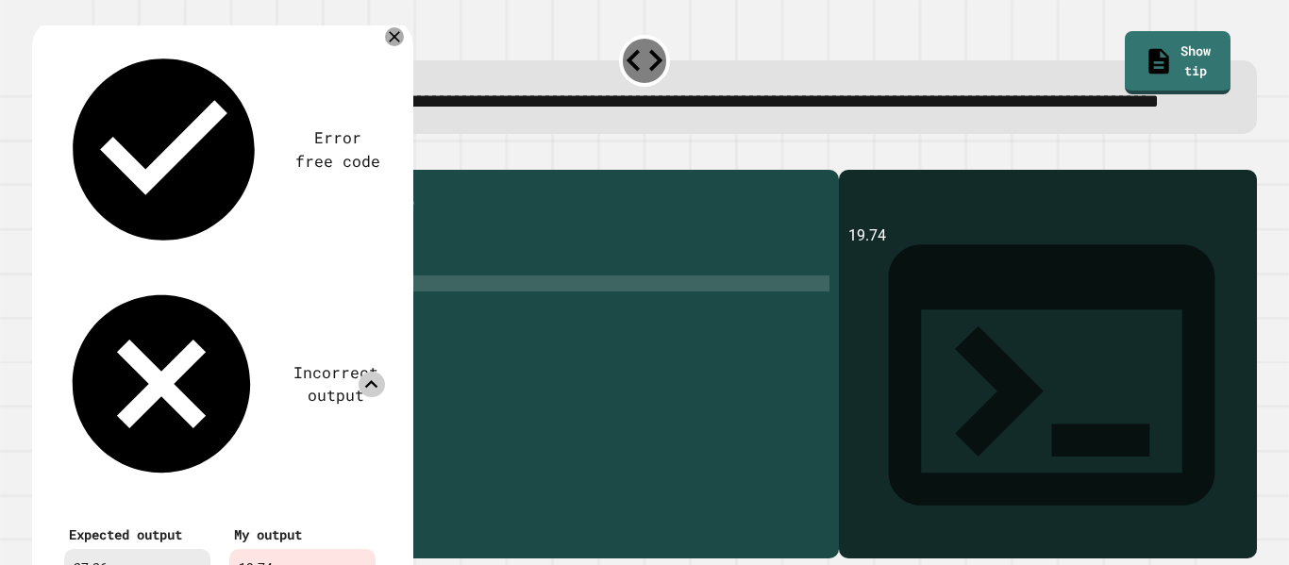
click at [331, 343] on div "public class Main { public static void main ( String args [ ]) { double num = 4…" at bounding box center [453, 339] width 751 height 321
type textarea "**********"
click at [446, 170] on div at bounding box center [644, 158] width 1225 height 23
click at [377, 372] on icon at bounding box center [371, 384] width 25 height 25
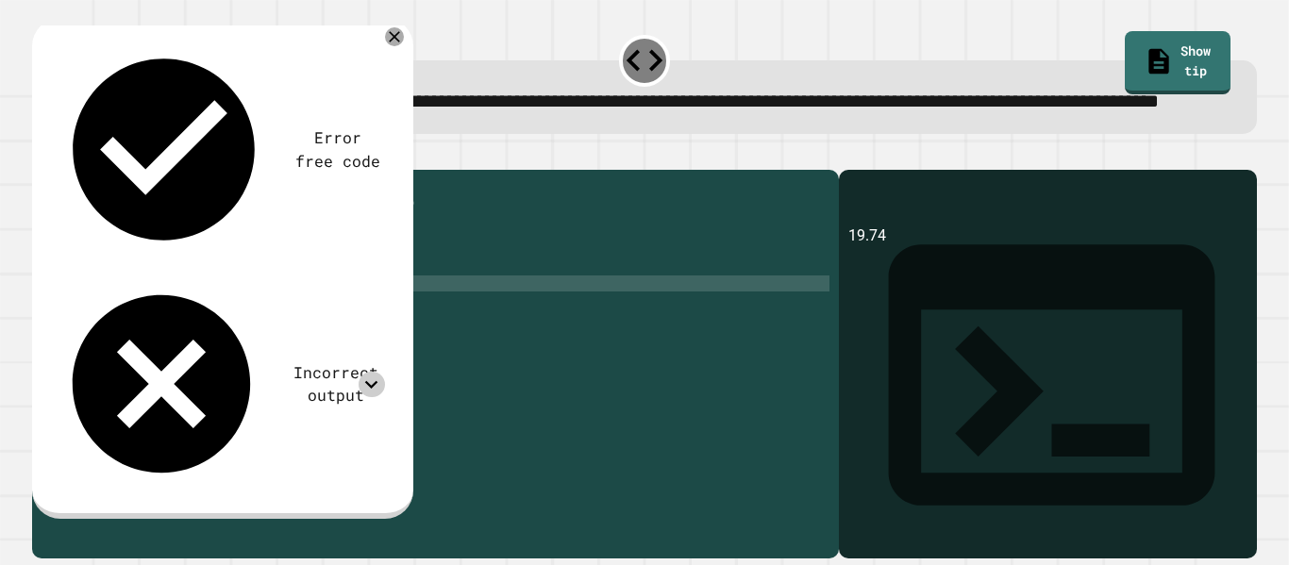
click at [42, 155] on icon "button" at bounding box center [42, 155] width 0 height 0
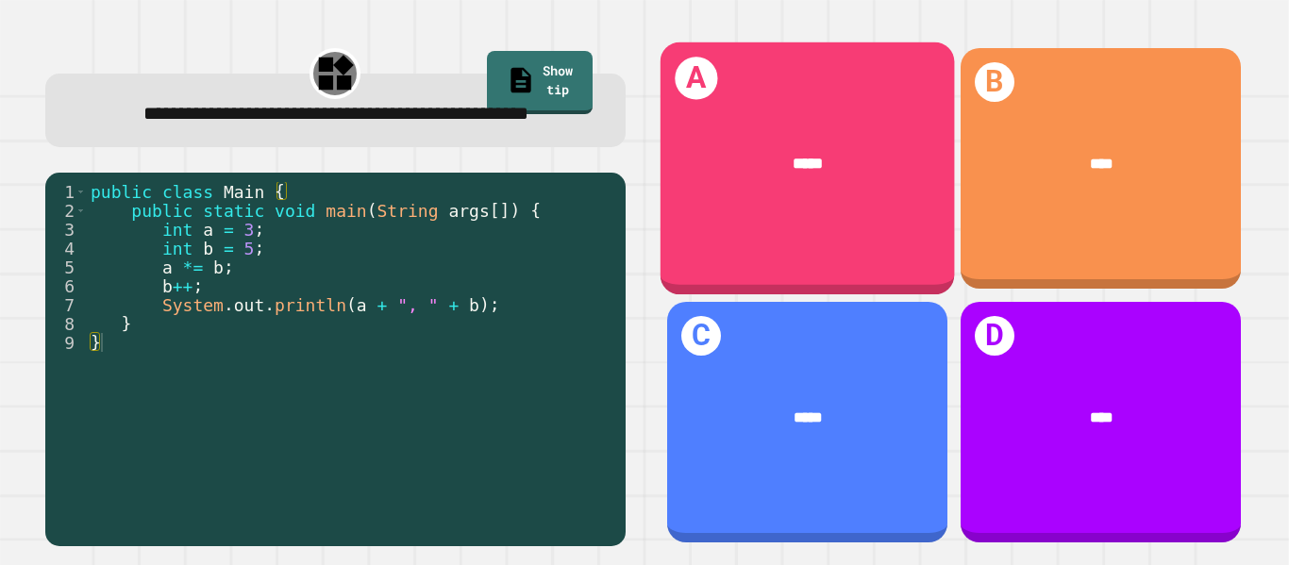
click at [913, 212] on div "A *****" at bounding box center [807, 168] width 294 height 253
